Goal: Task Accomplishment & Management: Manage account settings

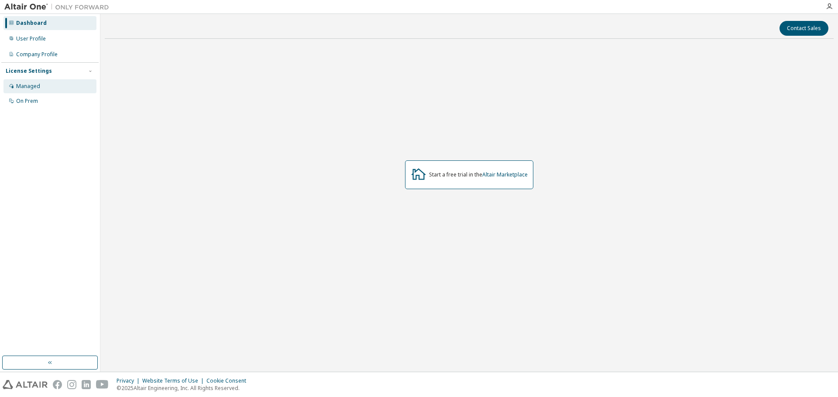
click at [24, 85] on div "Managed" at bounding box center [28, 86] width 24 height 7
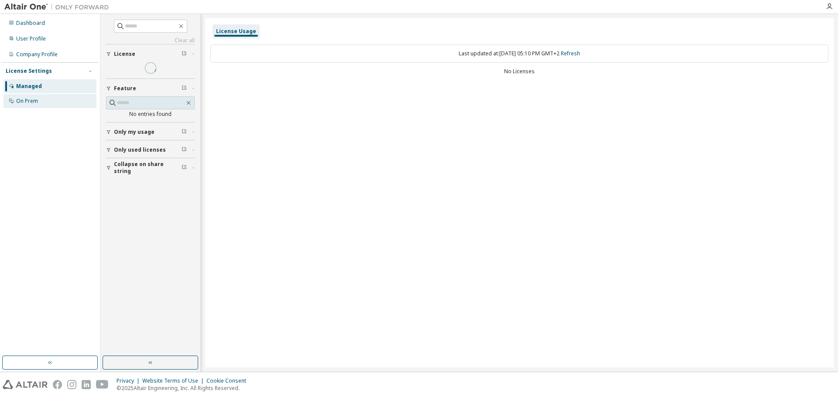
click at [25, 99] on div "On Prem" at bounding box center [27, 101] width 22 height 7
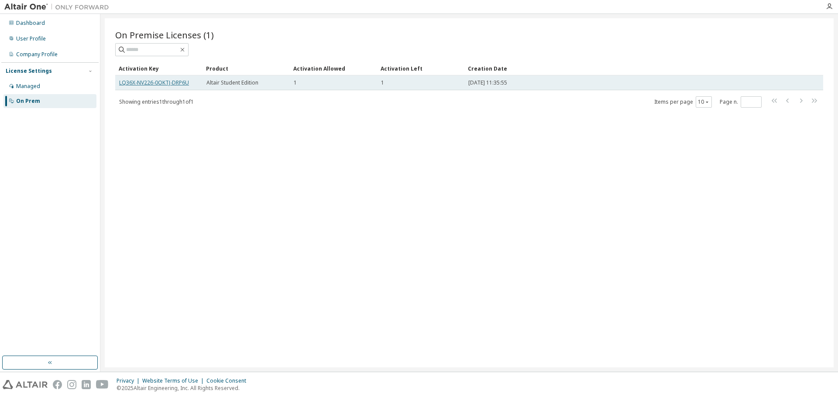
click at [124, 81] on link "LQ36X-NV226-0OKTJ-DRP6U" at bounding box center [154, 82] width 70 height 7
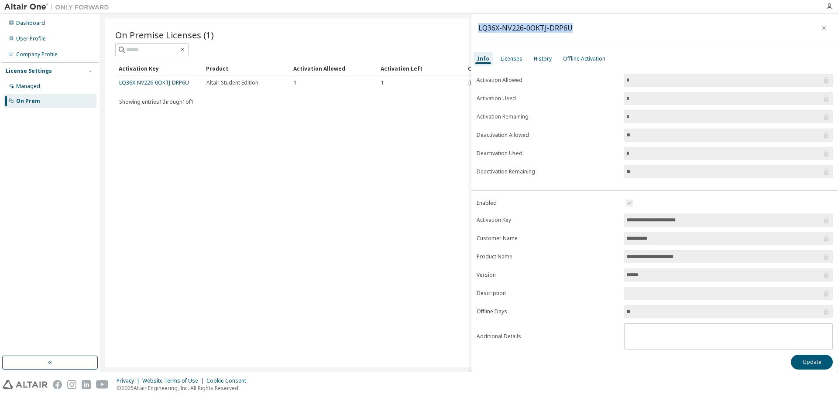
drag, startPoint x: 570, startPoint y: 28, endPoint x: 477, endPoint y: 28, distance: 92.9
click at [477, 28] on div "LQ36X-NV226-0OKTJ-DRP6U" at bounding box center [654, 28] width 366 height 28
copy div "LQ36X-NV226-0OKTJ-DRP6U"
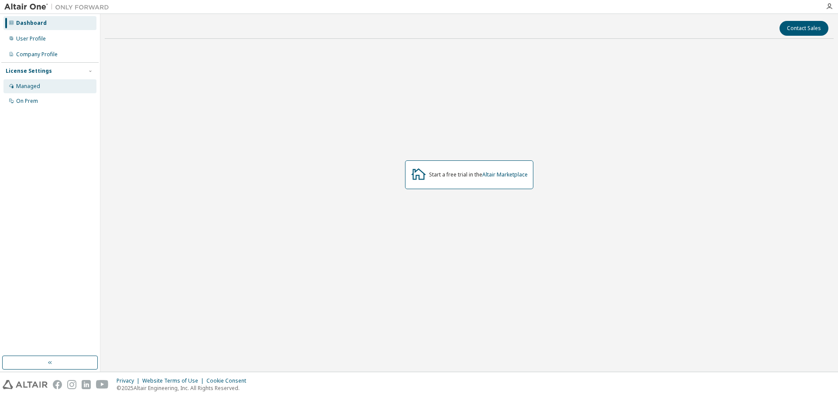
click at [31, 85] on div "Managed" at bounding box center [28, 86] width 24 height 7
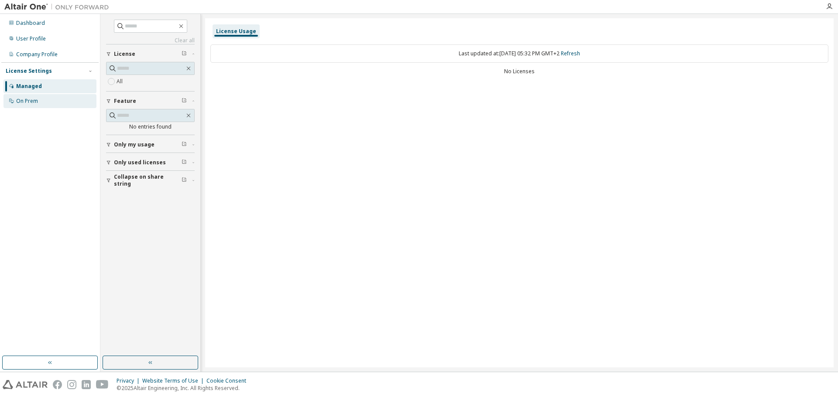
click at [32, 101] on div "On Prem" at bounding box center [27, 101] width 22 height 7
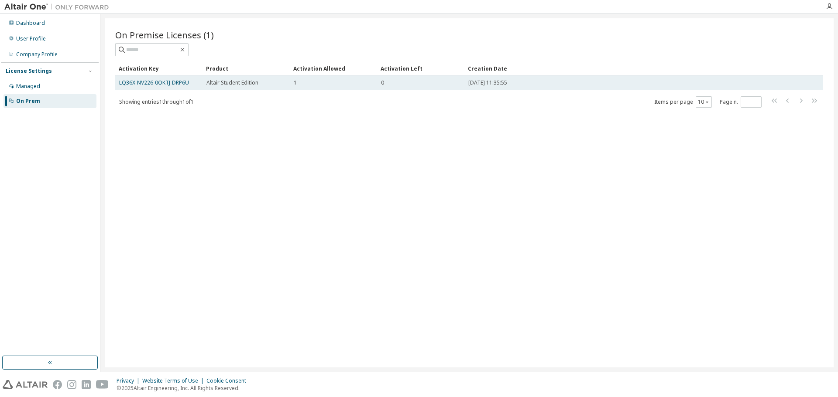
click at [194, 80] on div "LQ36X-NV226-0OKTJ-DRP6U" at bounding box center [158, 82] width 79 height 7
click at [176, 83] on link "LQ36X-NV226-0OKTJ-DRP6U" at bounding box center [154, 82] width 70 height 7
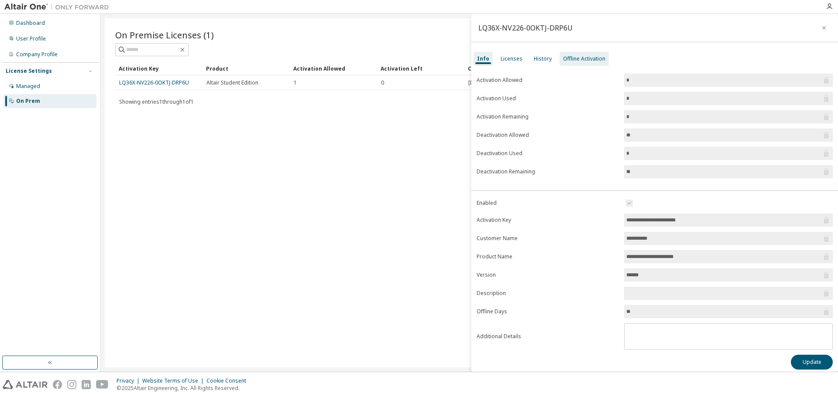
click at [572, 57] on div "Offline Activation" at bounding box center [584, 58] width 42 height 7
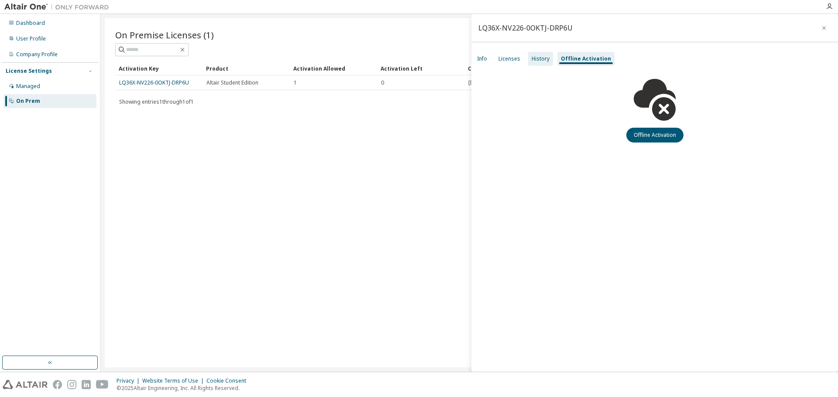
click at [544, 59] on div "History" at bounding box center [540, 58] width 18 height 7
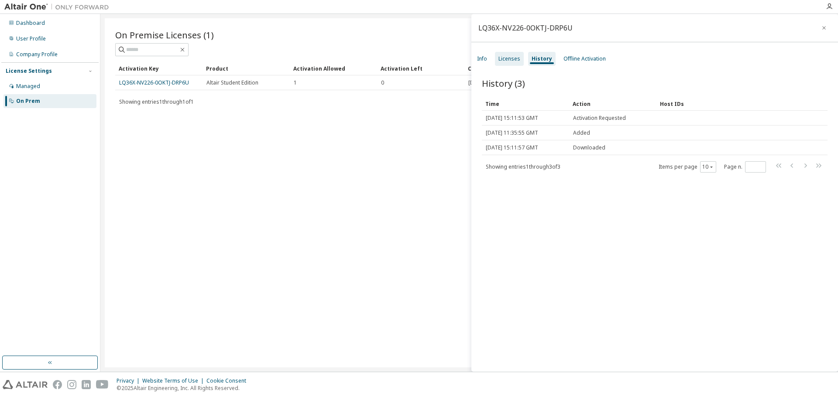
click at [518, 58] on div "Licenses" at bounding box center [509, 58] width 22 height 7
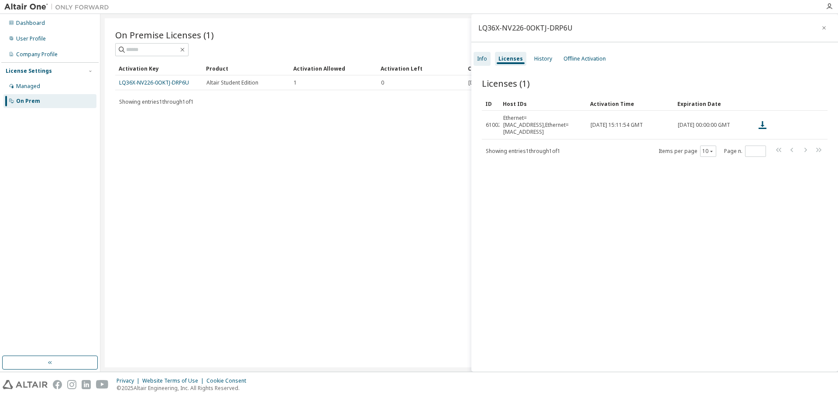
click at [482, 59] on div "Info" at bounding box center [482, 58] width 10 height 7
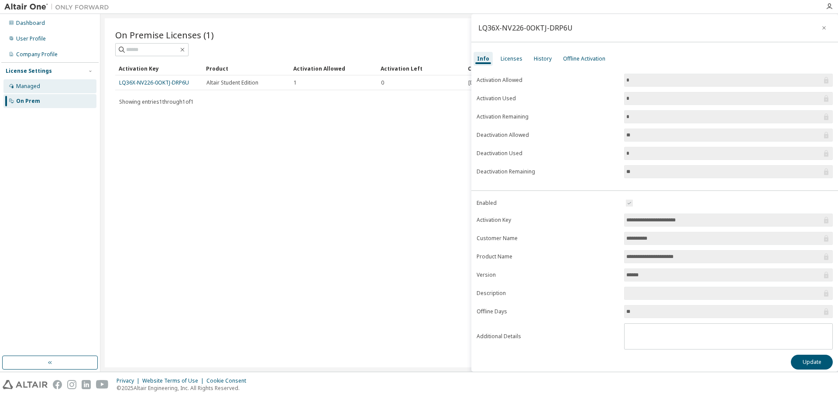
click at [36, 88] on div "Managed" at bounding box center [28, 86] width 24 height 7
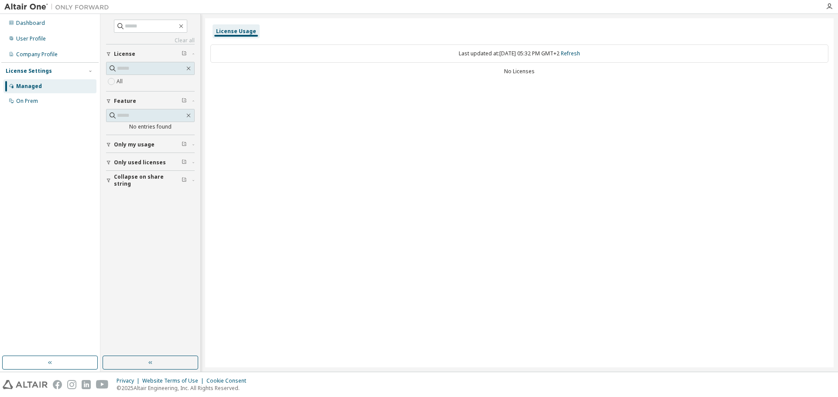
click at [155, 163] on span "Only used licenses" at bounding box center [140, 162] width 52 height 7
click at [147, 204] on span "Collapse on share string" at bounding box center [148, 206] width 68 height 14
click at [92, 250] on div "Dashboard User Profile Company Profile License Settings Managed On Prem" at bounding box center [49, 185] width 97 height 340
click at [34, 103] on div "On Prem" at bounding box center [27, 101] width 22 height 7
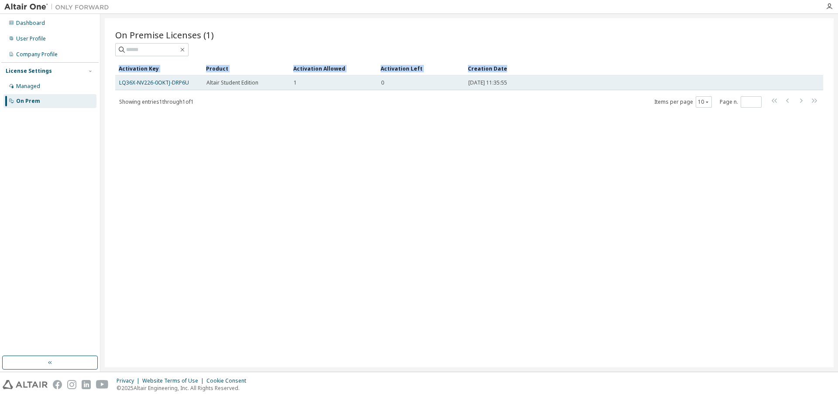
drag, startPoint x: 195, startPoint y: 82, endPoint x: 117, endPoint y: 82, distance: 77.2
click at [126, 82] on link "LQ36X-NV226-0OKTJ-DRP6U" at bounding box center [154, 82] width 70 height 7
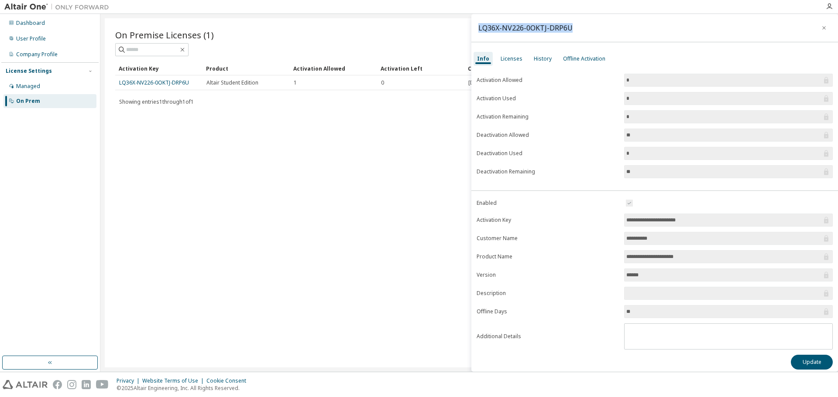
drag, startPoint x: 572, startPoint y: 24, endPoint x: 476, endPoint y: 26, distance: 96.0
click at [476, 26] on div "LQ36X-NV226-0OKTJ-DRP6U" at bounding box center [654, 28] width 366 height 28
copy div "LQ36X-NV226-0OKTJ-DRP6U"
click at [31, 19] on div "Dashboard" at bounding box center [49, 23] width 93 height 14
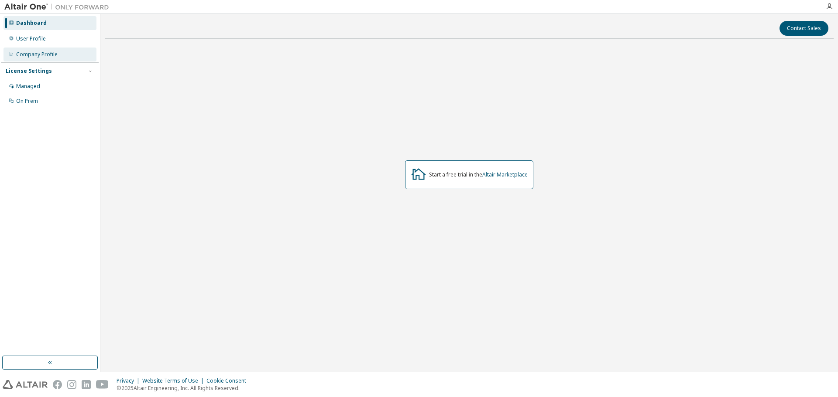
click at [34, 51] on div "Company Profile" at bounding box center [36, 54] width 41 height 7
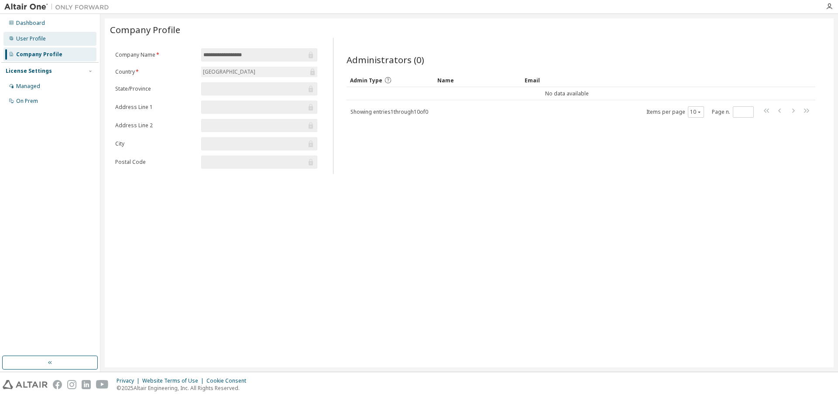
click at [30, 38] on div "User Profile" at bounding box center [31, 38] width 30 height 7
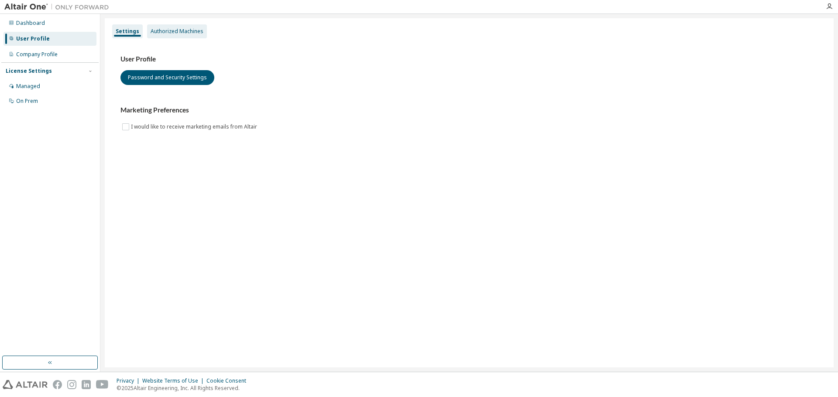
click at [167, 33] on div "Authorized Machines" at bounding box center [177, 31] width 53 height 7
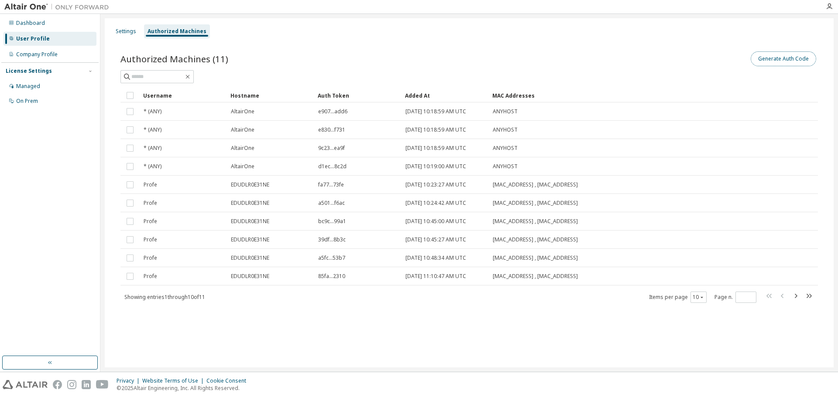
click at [780, 58] on button "Generate Auth Code" at bounding box center [782, 58] width 65 height 15
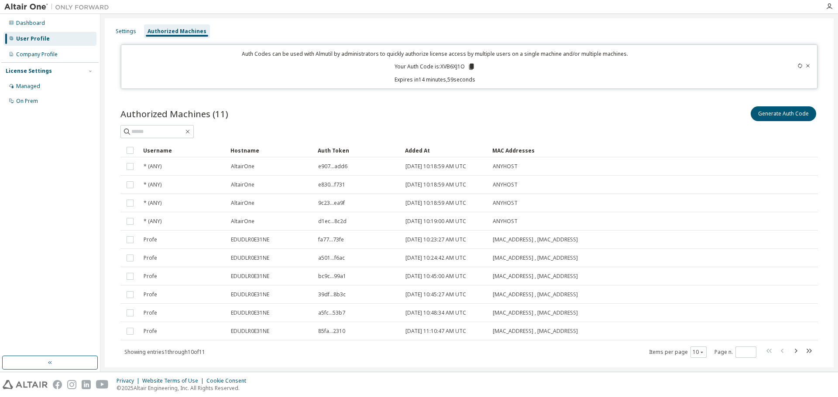
click at [471, 69] on icon at bounding box center [471, 67] width 5 height 6
click at [29, 98] on div "On Prem" at bounding box center [27, 101] width 22 height 7
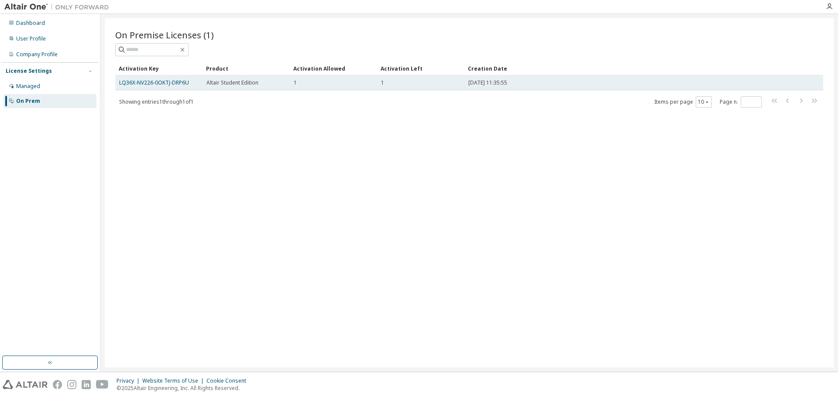
click at [190, 84] on div "LQ36X-NV226-0OKTJ-DRP6U" at bounding box center [158, 82] width 79 height 7
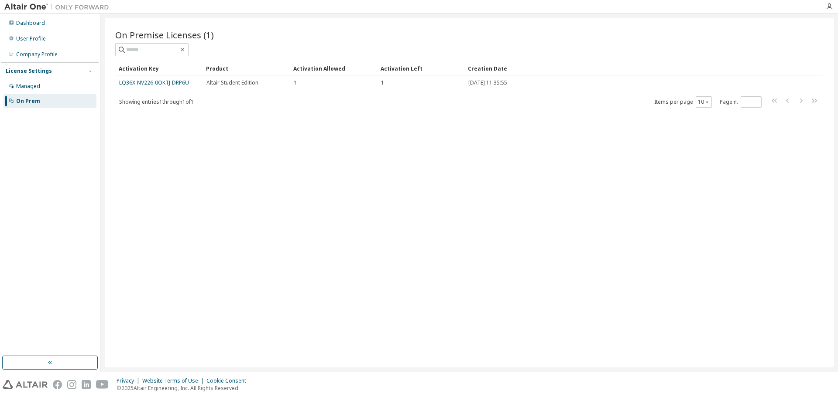
drag, startPoint x: 172, startPoint y: 83, endPoint x: 143, endPoint y: 140, distance: 64.6
click at [143, 140] on div "On Premise Licenses (1) Clear Load Save Save As Field Operator Value Select fil…" at bounding box center [469, 192] width 729 height 349
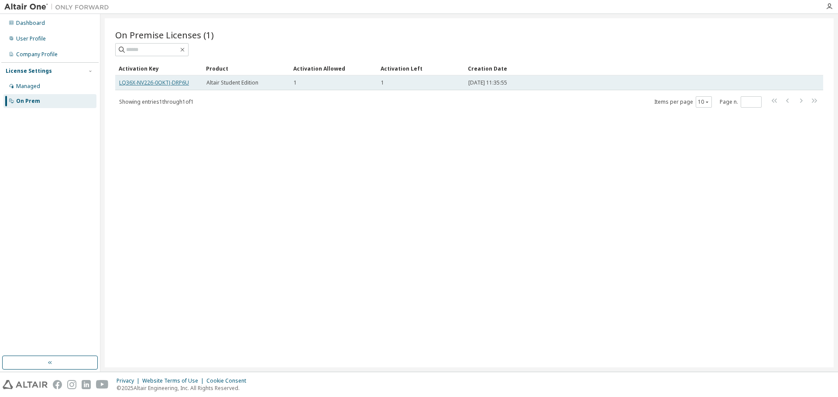
click at [173, 84] on link "LQ36X-NV226-0OKTJ-DRP6U" at bounding box center [154, 82] width 70 height 7
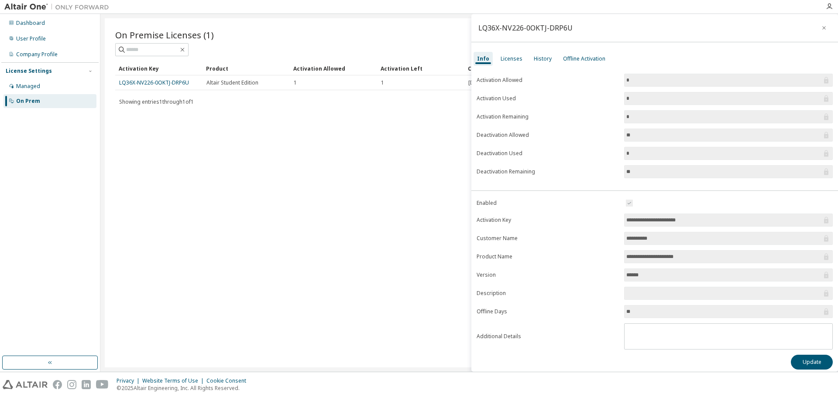
click at [568, 31] on div "LQ36X-NV226-0OKTJ-DRP6U" at bounding box center [525, 27] width 94 height 7
copy div "LQ36X-NV226-0OKTJ-DRP6U"
click at [798, 363] on button "Update" at bounding box center [812, 362] width 42 height 15
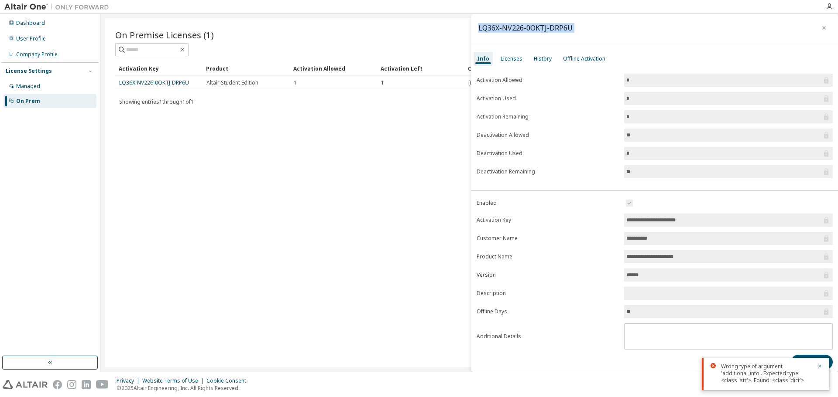
click at [530, 24] on div "LQ36X-NV226-0OKTJ-DRP6U" at bounding box center [525, 27] width 94 height 7
click at [530, 30] on div "LQ36X-NV226-0OKTJ-DRP6U" at bounding box center [525, 27] width 94 height 7
copy div "LQ36X-NV226-0OKTJ-DRP6U"
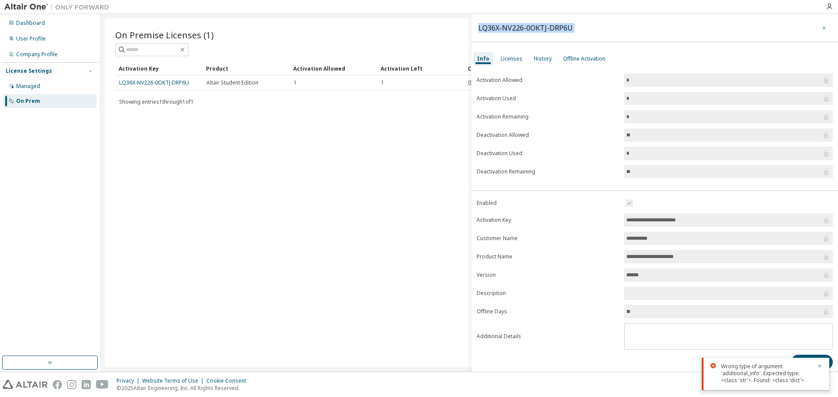
click at [822, 29] on icon "button" at bounding box center [824, 27] width 6 height 7
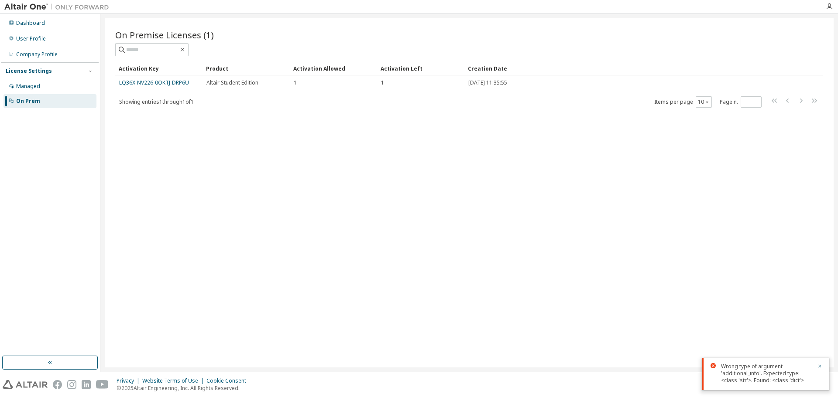
click at [480, 245] on div "On Premise Licenses (1) Clear Load Save Save As Field Operator Value Select fil…" at bounding box center [469, 192] width 729 height 349
click at [821, 368] on icon "button" at bounding box center [819, 366] width 3 height 3
click at [346, 243] on div "On Premise Licenses (1) Clear Load Save Save As Field Operator Value Select fil…" at bounding box center [469, 192] width 729 height 349
